Goal: Transaction & Acquisition: Purchase product/service

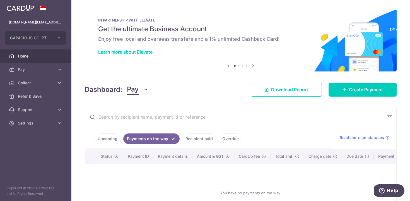
click at [207, 133] on link "Recipient paid" at bounding box center [199, 138] width 35 height 11
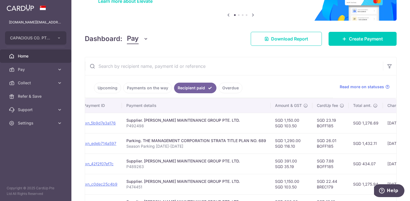
scroll to position [0, 75]
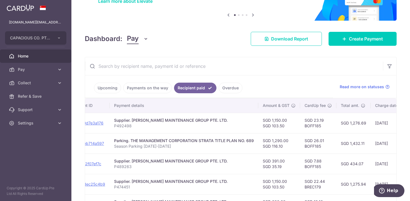
click at [308, 126] on td "SGD 23.19 BOFF185" at bounding box center [318, 123] width 36 height 20
copy td "BOFF185"
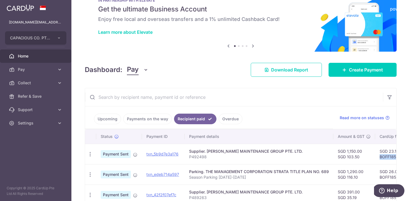
scroll to position [12, 0]
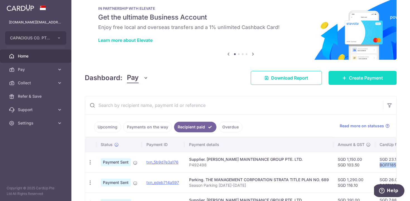
click at [332, 78] on link "Create Payment" at bounding box center [362, 78] width 68 height 14
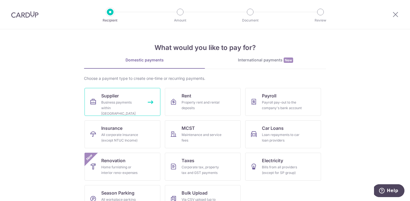
scroll to position [16, 0]
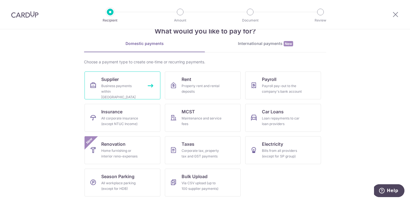
click at [115, 83] on link "Supplier Business payments within Singapore" at bounding box center [122, 85] width 76 height 28
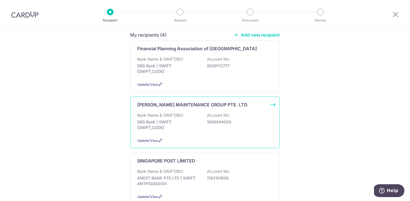
scroll to position [84, 0]
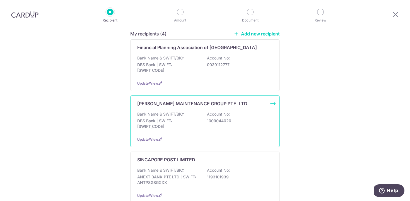
click at [151, 111] on p "Bank Name & SWIFT/BIC:" at bounding box center [160, 114] width 47 height 6
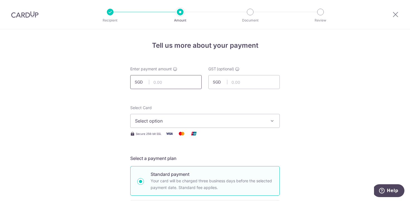
click at [161, 81] on input "text" at bounding box center [165, 82] width 71 height 14
type input "1,150.00"
click at [249, 83] on input "text" at bounding box center [243, 82] width 71 height 14
type input "103.50"
click at [199, 120] on span "Select option" at bounding box center [200, 120] width 130 height 7
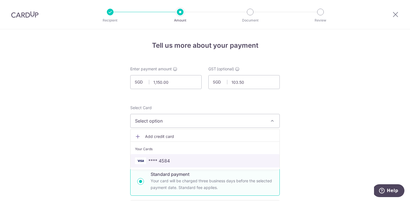
click at [178, 161] on span "**** 4584" at bounding box center [205, 160] width 140 height 7
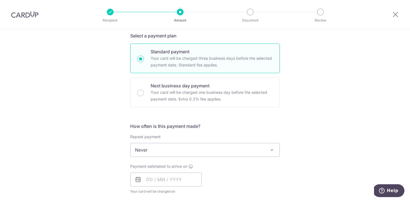
scroll to position [123, 0]
click at [154, 174] on input "text" at bounding box center [165, 179] width 71 height 14
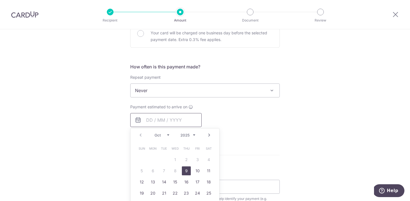
scroll to position [216, 0]
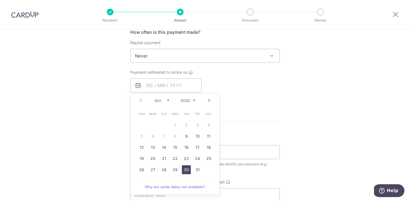
click at [187, 171] on link "30" at bounding box center [186, 169] width 9 height 9
type input "[DATE]"
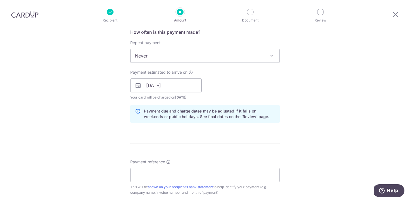
click at [301, 141] on div "Tell us more about your payment Enter payment amount SGD 1,150.00 1150.00 GST (…" at bounding box center [205, 95] width 410 height 565
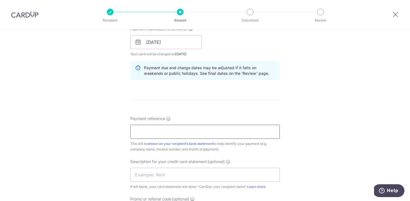
scroll to position [260, 0]
click at [160, 134] on input "Payment reference" at bounding box center [204, 131] width 149 height 14
click at [153, 174] on input "text" at bounding box center [204, 174] width 149 height 14
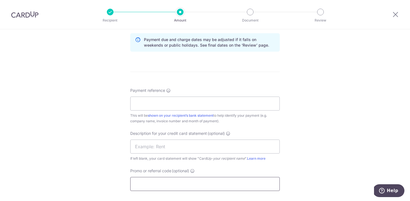
click at [151, 180] on input "Promo or referral code (optional)" at bounding box center [204, 184] width 149 height 14
paste input "BOFF185"
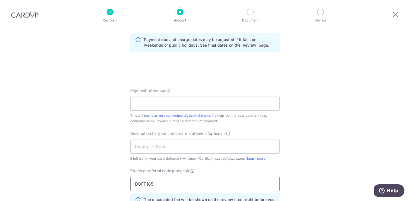
type input "BOFF185"
click at [156, 105] on input "Payment reference" at bounding box center [204, 103] width 149 height 14
paste input "P506852"
type input "P506852"
click at [336, 103] on div "Tell us more about your payment Enter payment amount SGD 1,150.00 1150.00 GST (…" at bounding box center [205, 37] width 410 height 590
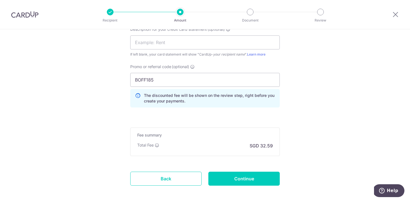
scroll to position [418, 0]
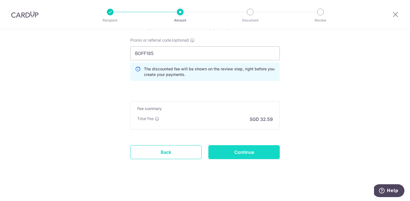
click at [238, 147] on input "Continue" at bounding box center [243, 152] width 71 height 14
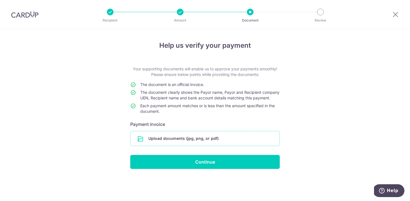
click at [227, 141] on input "file" at bounding box center [204, 138] width 149 height 14
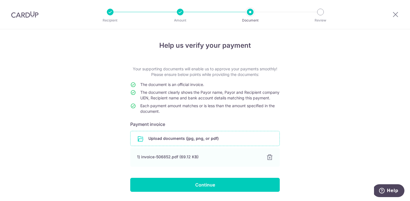
scroll to position [23, 0]
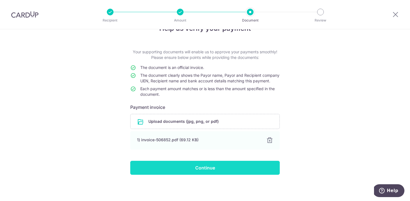
click at [200, 167] on input "Continue" at bounding box center [204, 168] width 149 height 14
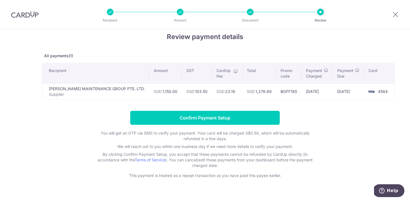
scroll to position [9, 0]
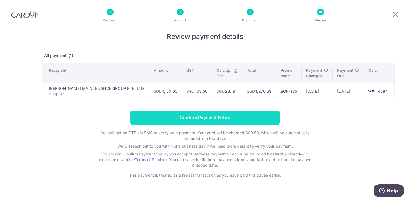
click at [209, 117] on input "Confirm Payment Setup" at bounding box center [204, 117] width 149 height 14
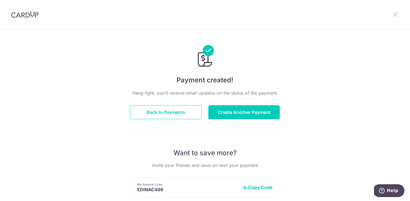
click at [394, 13] on icon at bounding box center [395, 14] width 7 height 7
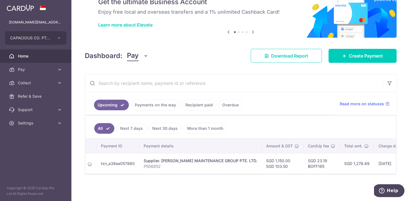
scroll to position [0, 29]
